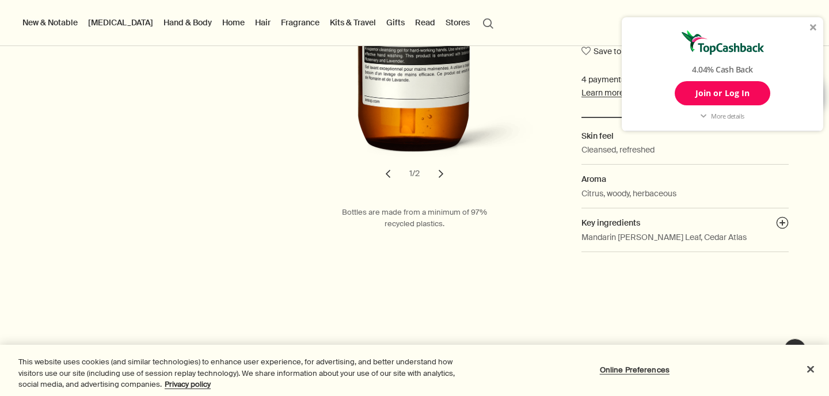
scroll to position [374, 0]
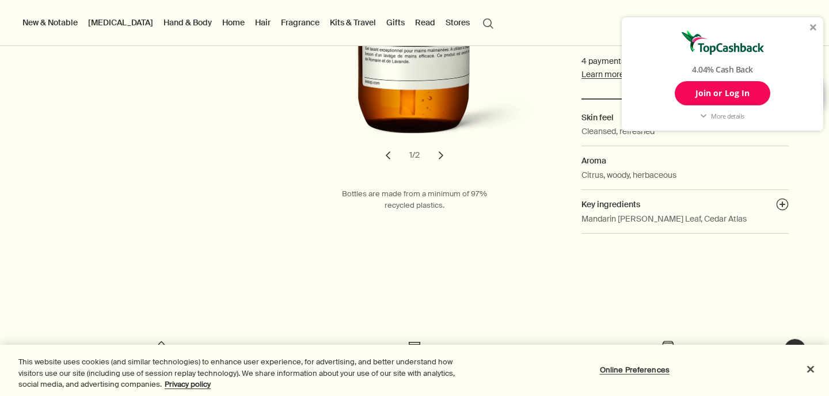
click at [442, 156] on button "chevron" at bounding box center [441, 155] width 25 height 25
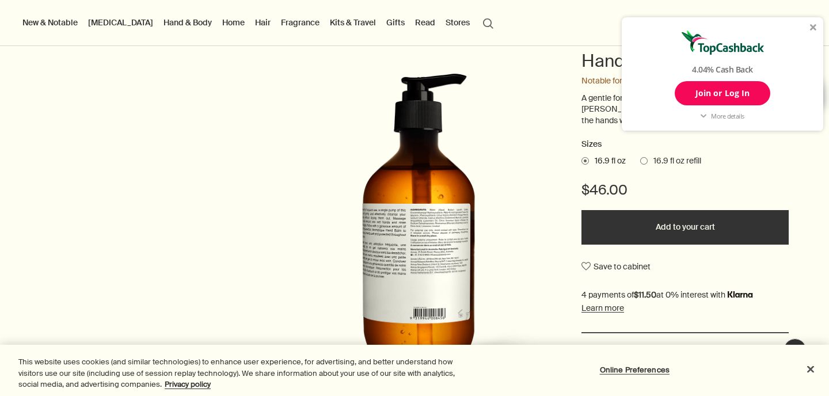
scroll to position [141, 0]
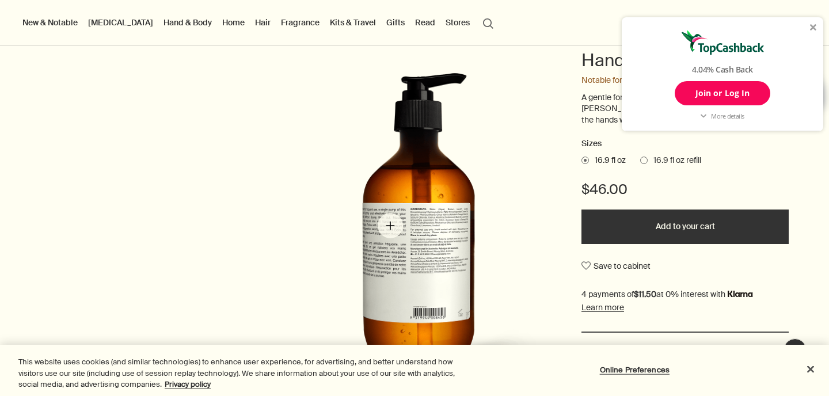
click at [391, 226] on img "Resurrection Aromatique Hand Wash" at bounding box center [417, 230] width 253 height 314
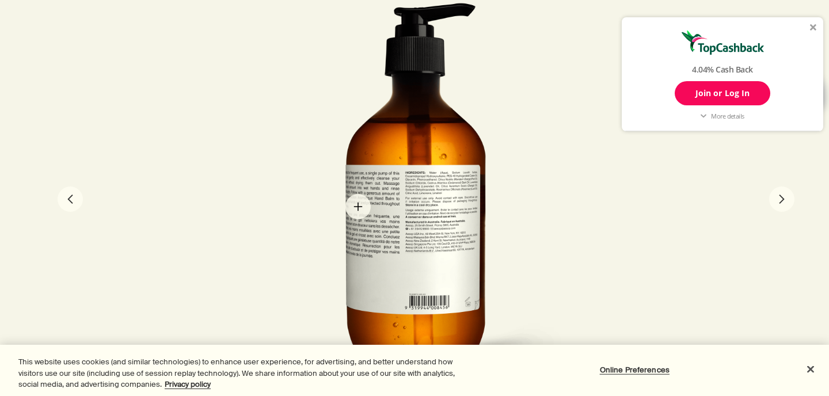
click at [358, 207] on div at bounding box center [415, 198] width 316 height 392
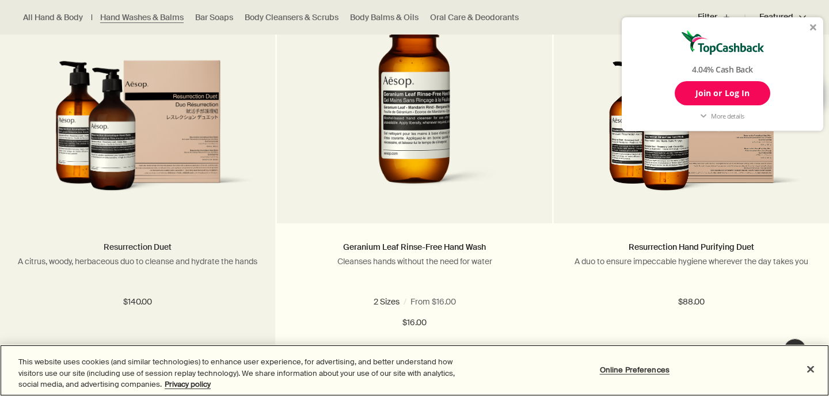
scroll to position [2484, 0]
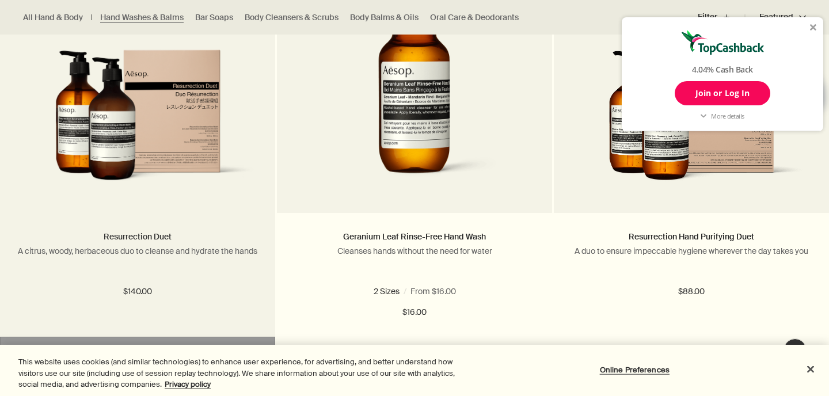
click at [129, 236] on link "Resurrection Duet" at bounding box center [138, 237] width 68 height 10
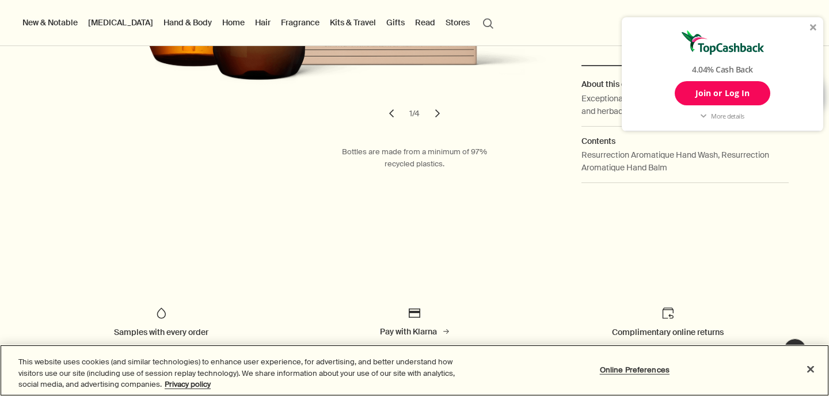
scroll to position [408, 0]
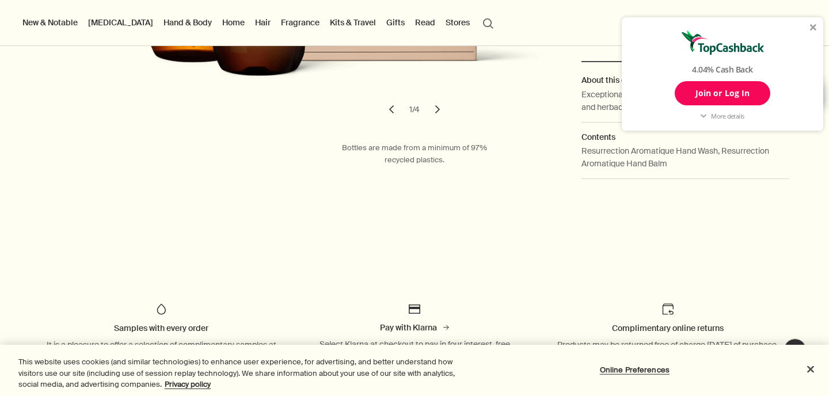
click at [437, 108] on button "chevron" at bounding box center [437, 109] width 25 height 25
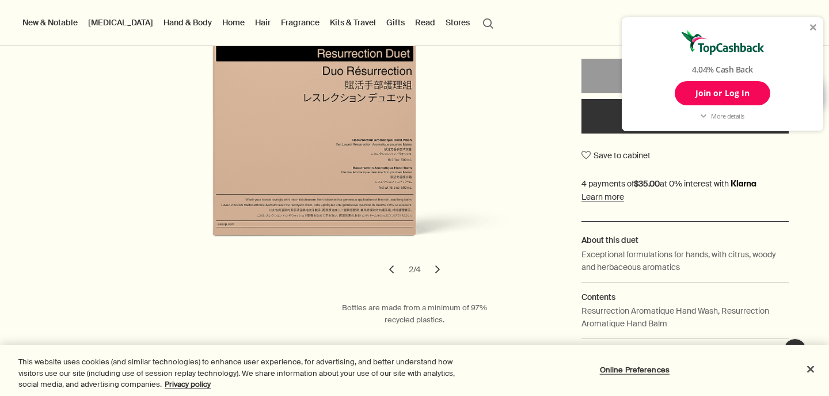
scroll to position [244, 0]
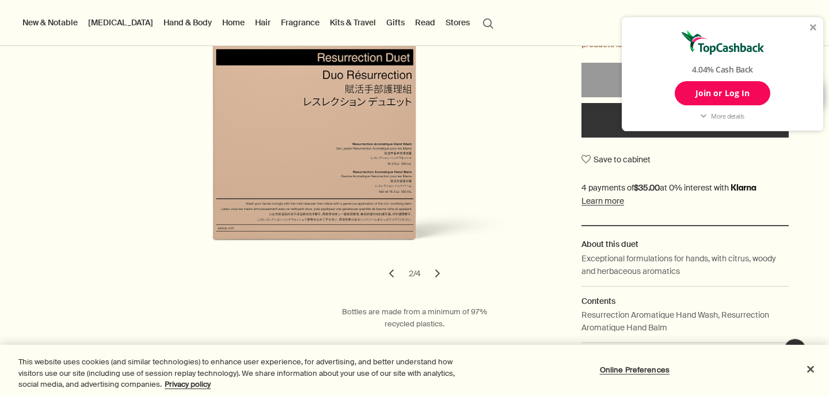
click at [434, 270] on button "chevron" at bounding box center [437, 273] width 25 height 25
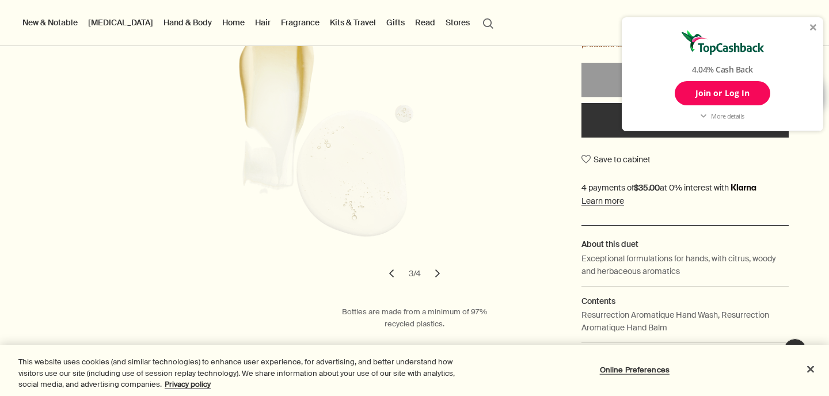
click at [438, 274] on button "chevron" at bounding box center [437, 273] width 25 height 25
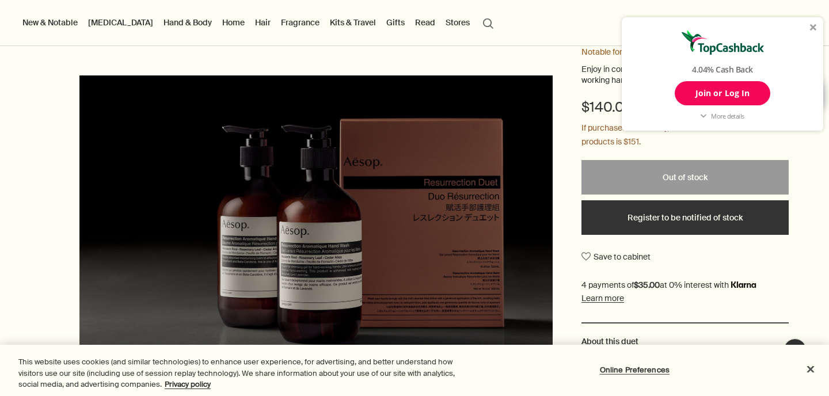
scroll to position [145, 0]
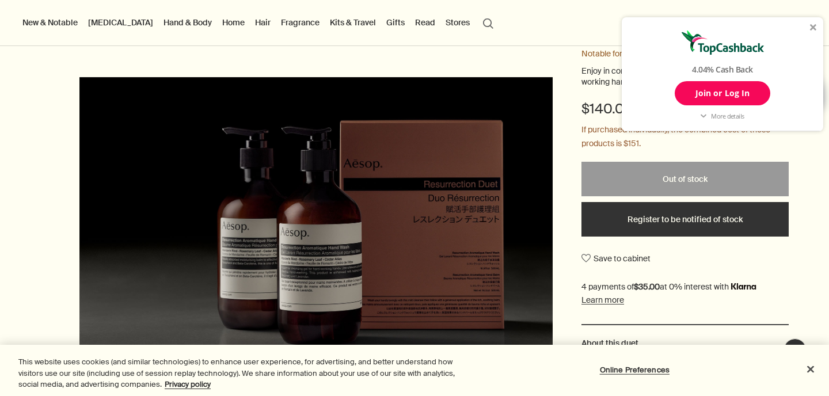
click at [279, 26] on link "Fragrance" at bounding box center [300, 22] width 43 height 15
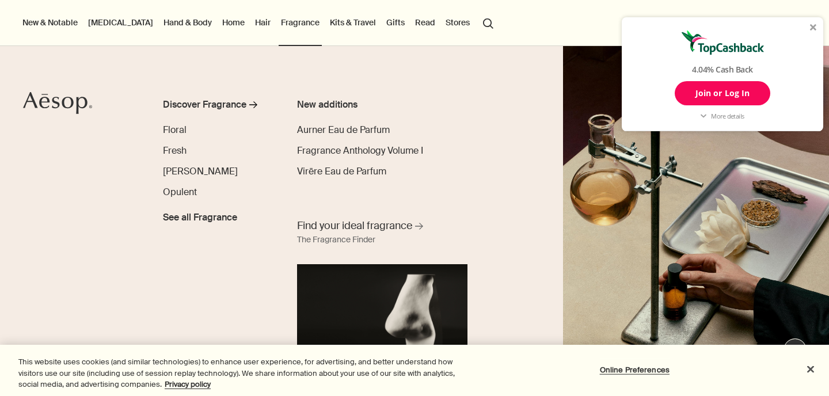
click at [220, 20] on link "Home" at bounding box center [233, 22] width 27 height 15
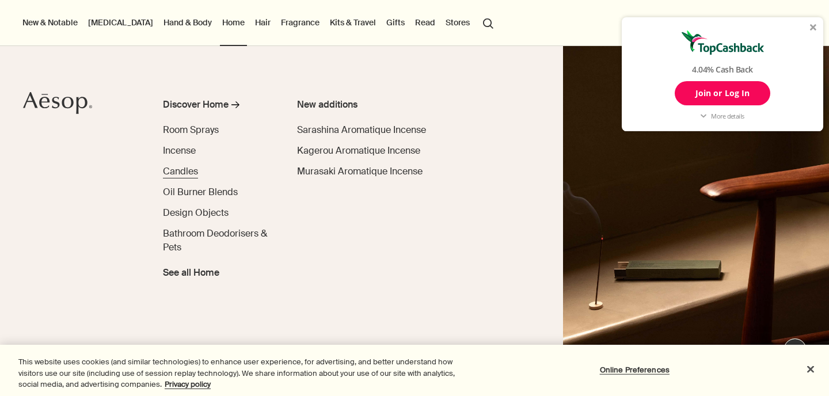
scroll to position [0, 0]
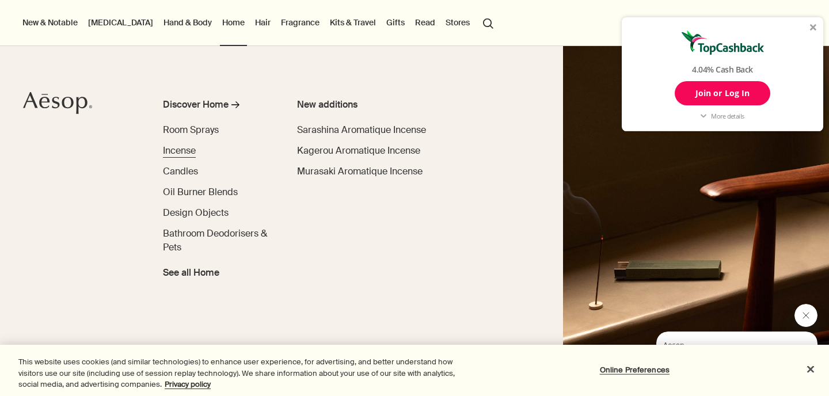
click at [180, 154] on span "Incense" at bounding box center [179, 151] width 33 height 12
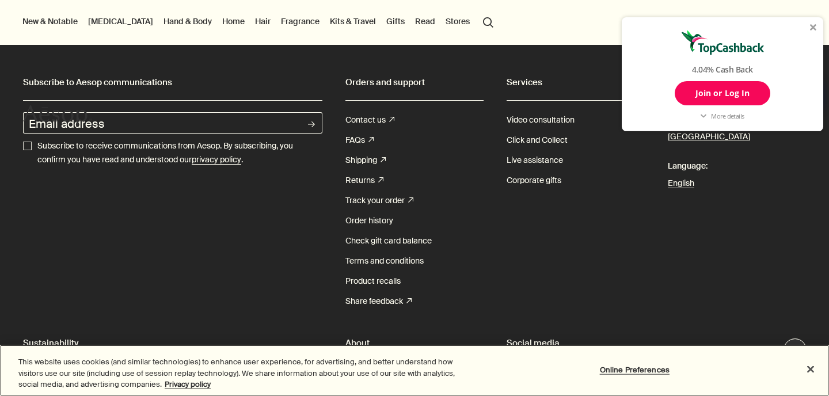
scroll to position [27, 0]
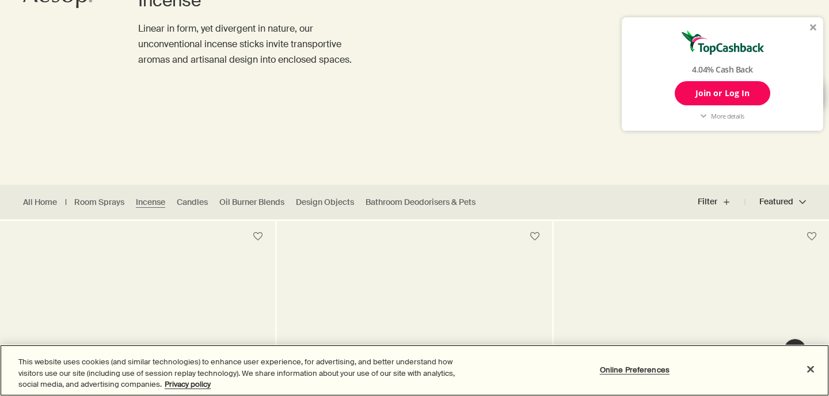
scroll to position [146, 0]
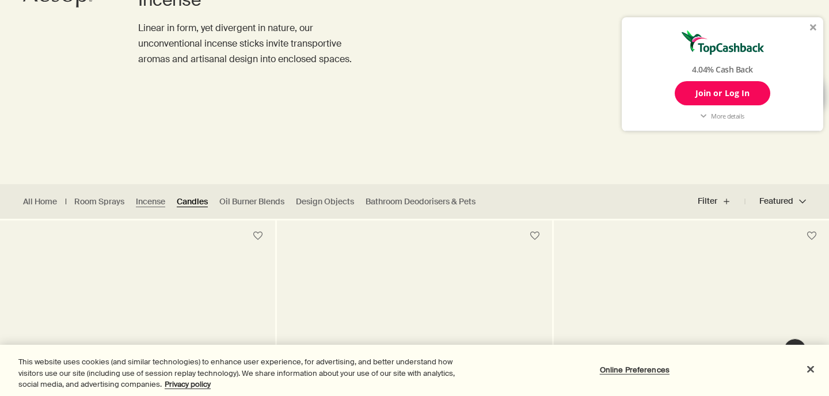
click at [185, 203] on link "Candles" at bounding box center [192, 201] width 31 height 11
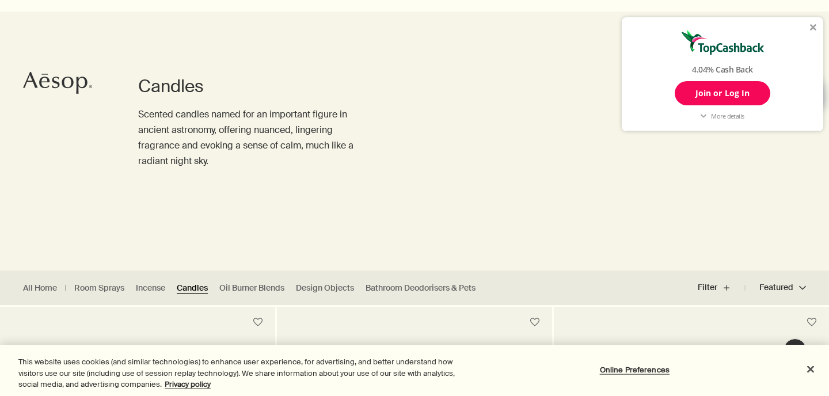
scroll to position [75, 0]
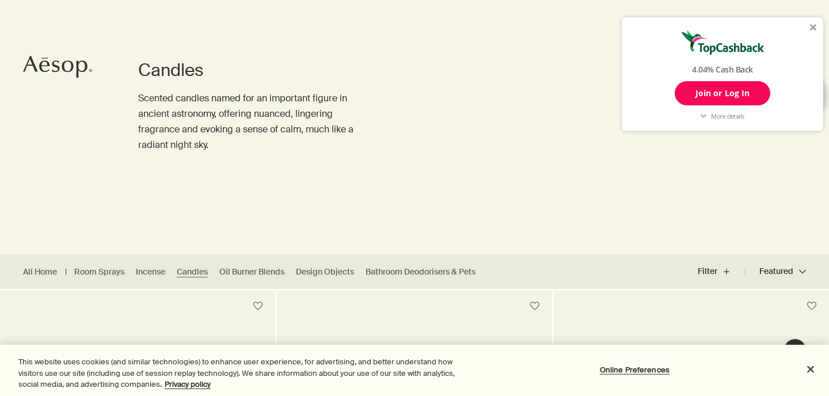
click at [427, 278] on ul "All Home Room Sprays Incense Candles Oil Burner Blends Design Objects Bathroom …" at bounding box center [252, 272] width 505 height 35
click at [427, 272] on link "Bathroom Deodorisers & Pets" at bounding box center [421, 272] width 110 height 11
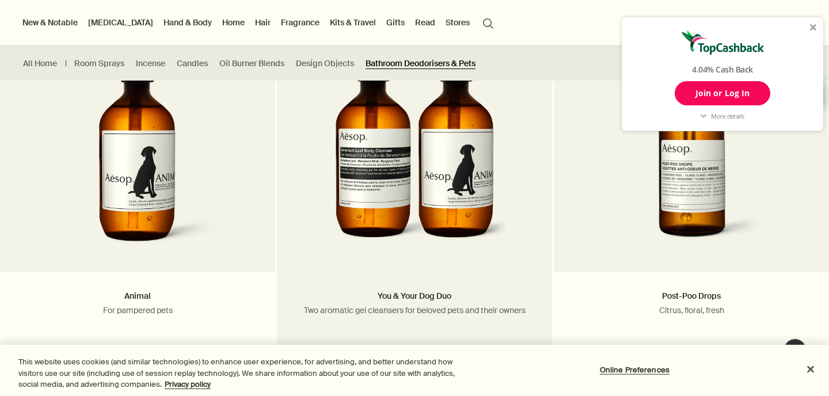
scroll to position [343, 0]
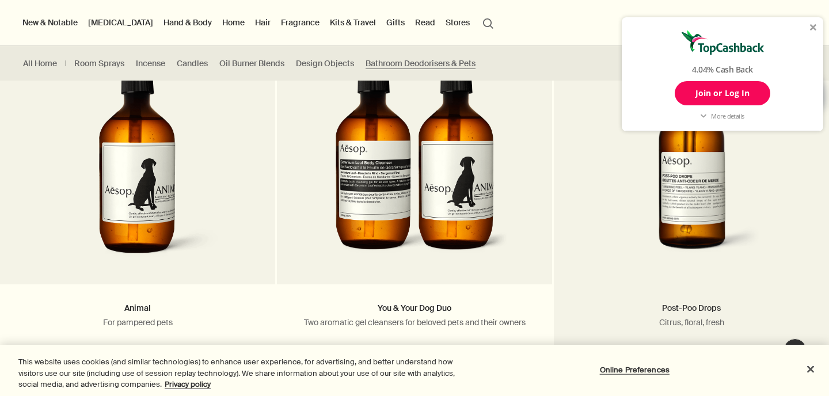
click at [676, 304] on link "Post-Poo Drops" at bounding box center [691, 308] width 59 height 10
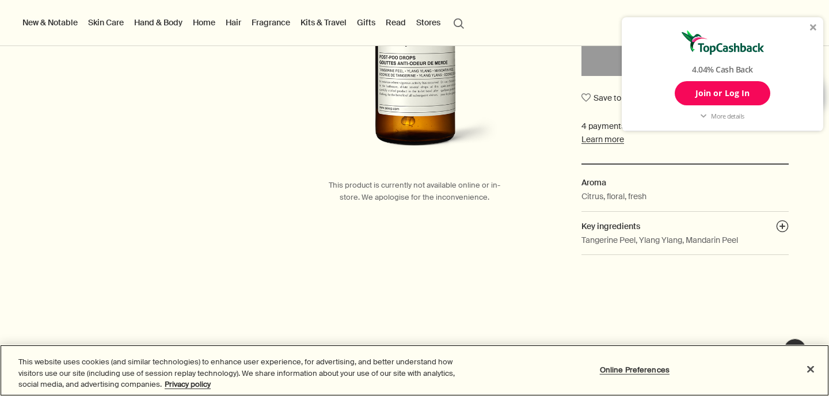
scroll to position [282, 0]
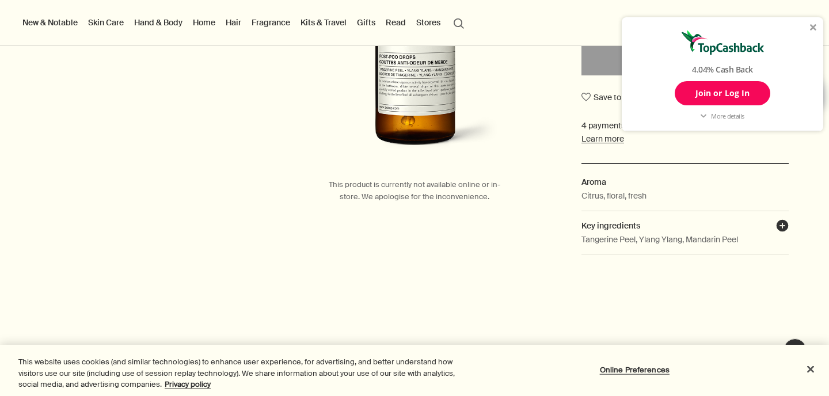
click at [782, 224] on button "plusAndCloseWithCircle" at bounding box center [782, 227] width 13 height 16
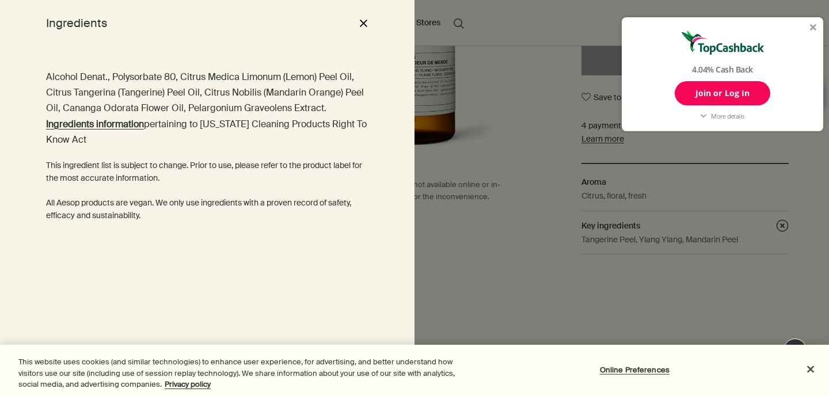
click at [365, 20] on button "close" at bounding box center [364, 23] width 14 height 20
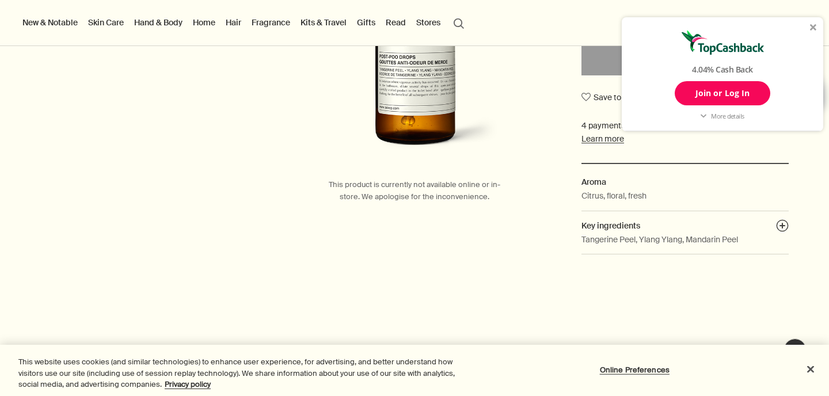
click at [817, 28] on div "4.04% Cash Back Join or Log In More details Aesop Cash back Online Purchase 4.0…" at bounding box center [723, 74] width 202 height 114
click at [815, 24] on div at bounding box center [813, 27] width 7 height 7
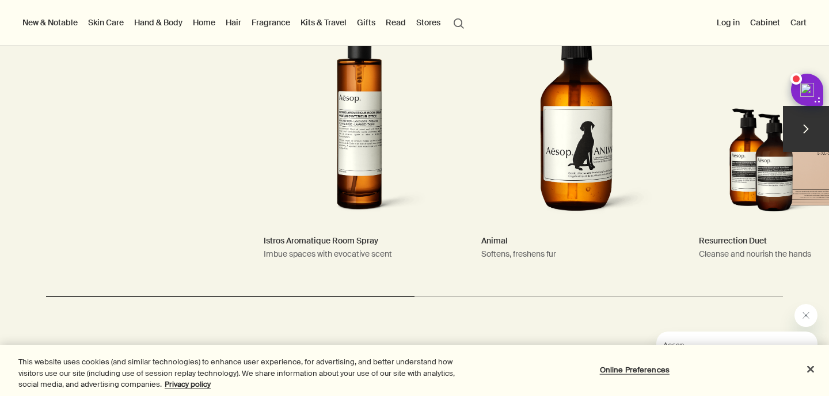
scroll to position [1254, 0]
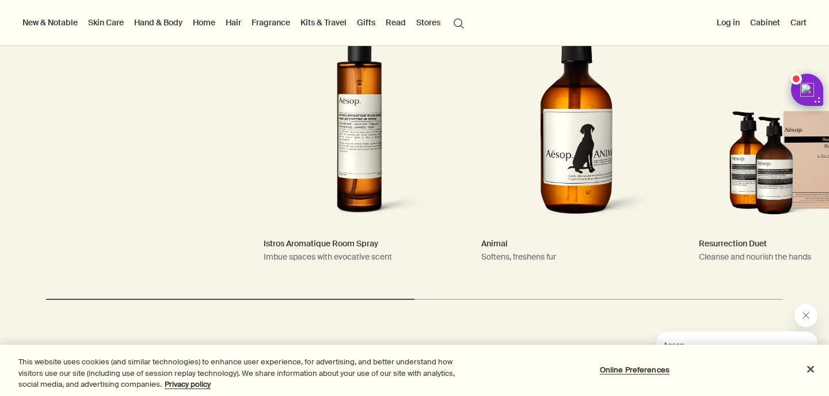
click at [154, 24] on link "Hand & Body" at bounding box center [158, 22] width 53 height 15
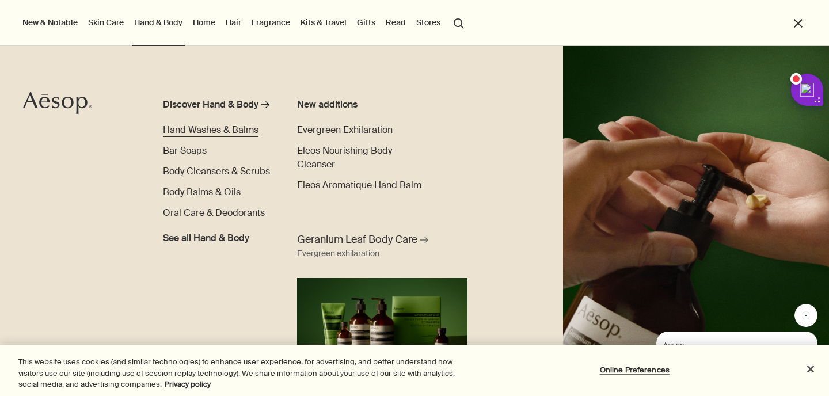
click at [200, 134] on span "Hand Washes & Balms" at bounding box center [211, 130] width 96 height 12
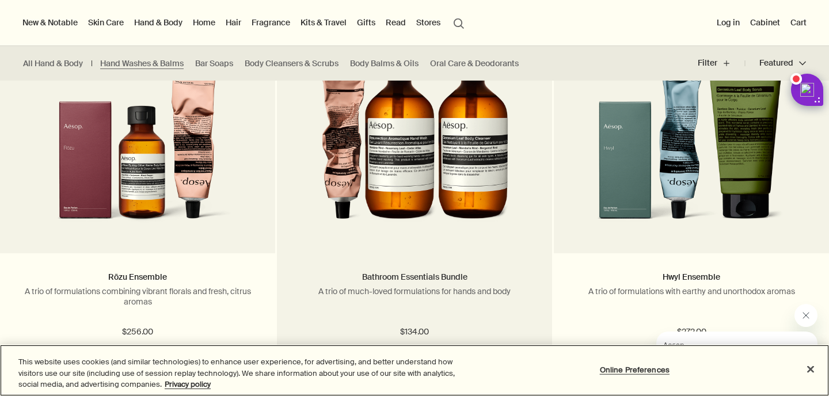
scroll to position [1344, 0]
